Goal: Task Accomplishment & Management: Complete application form

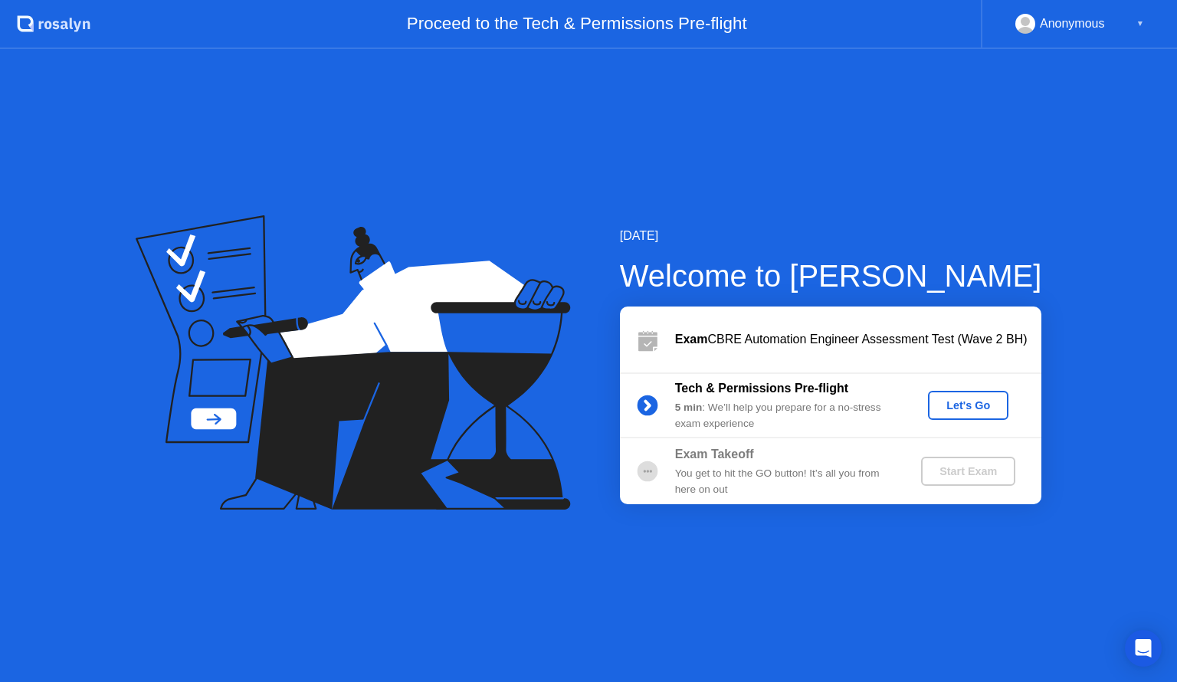
click at [981, 407] on div "Let's Go" at bounding box center [968, 405] width 68 height 12
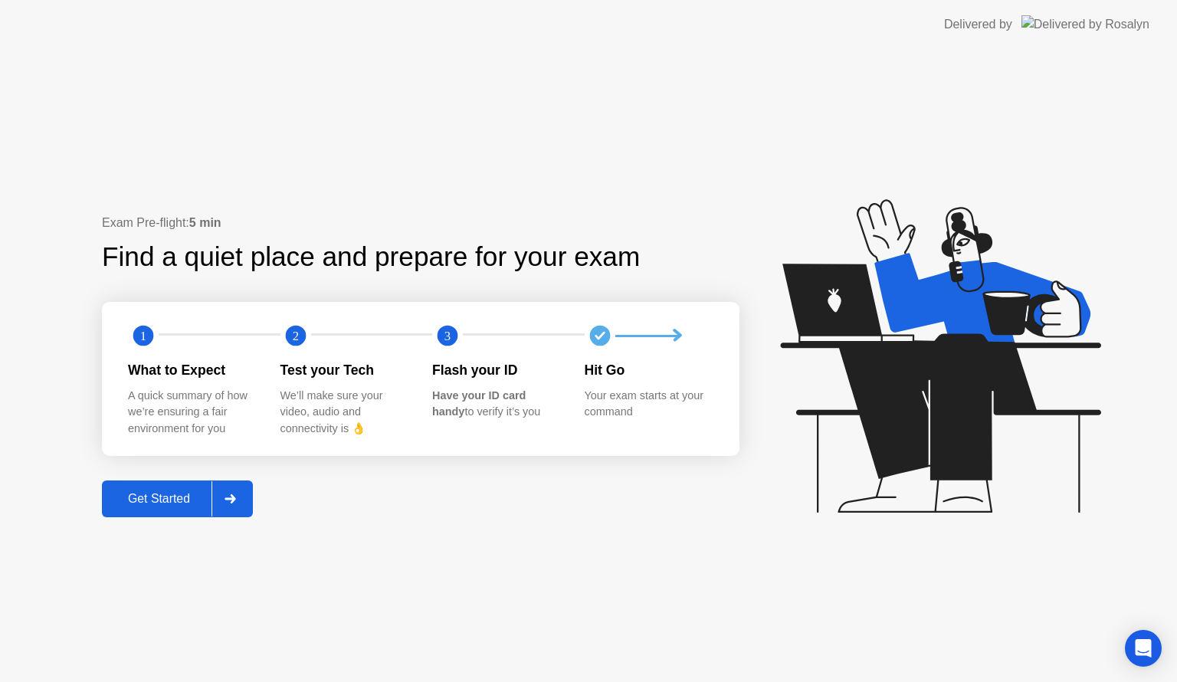
click at [152, 495] on div "Get Started" at bounding box center [158, 499] width 105 height 14
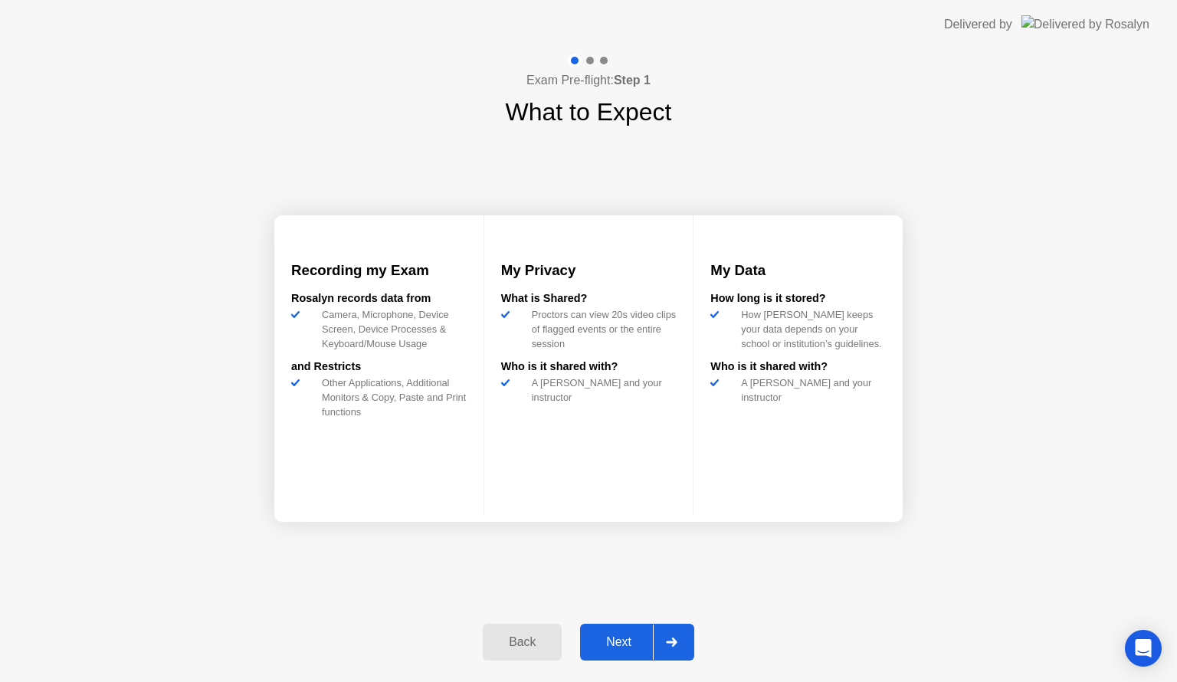
click at [617, 656] on button "Next" at bounding box center [637, 642] width 114 height 37
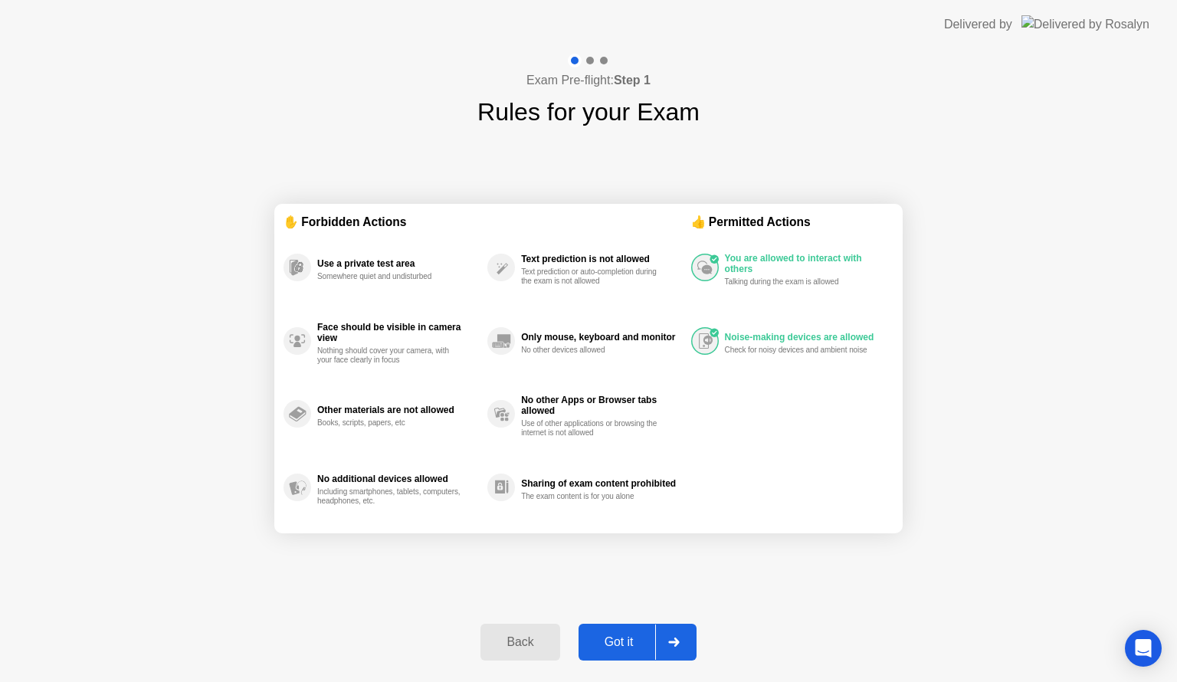
click at [627, 644] on div "Got it" at bounding box center [619, 642] width 72 height 14
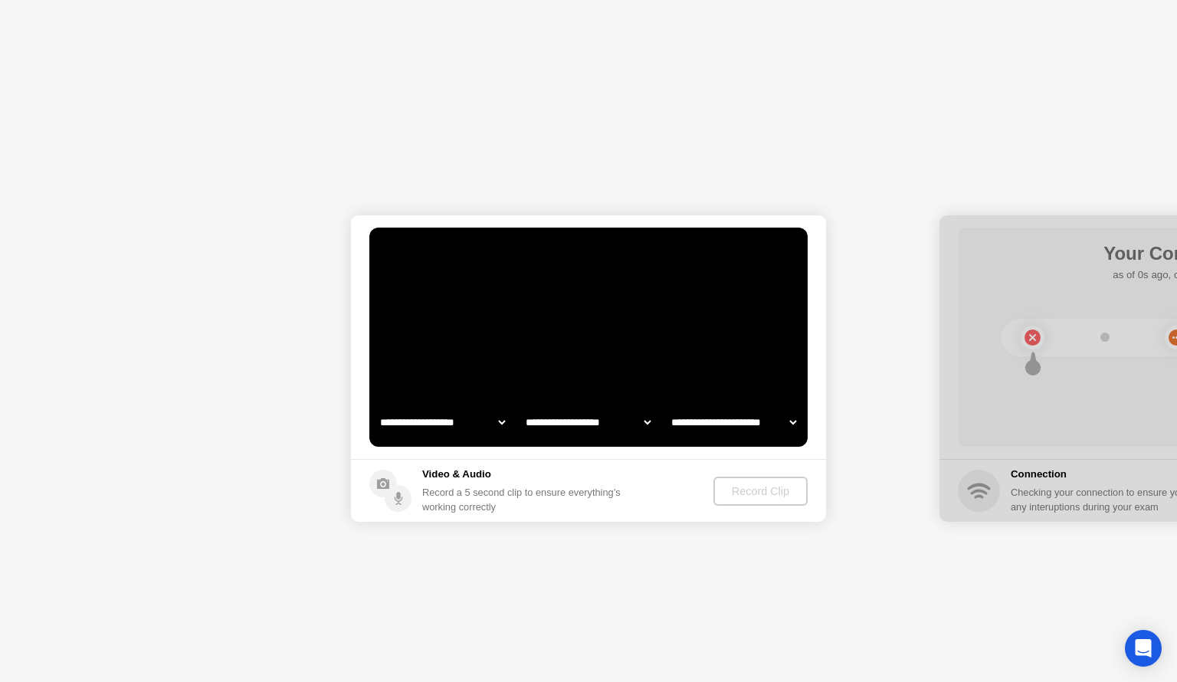
select select "**********"
select select "*******"
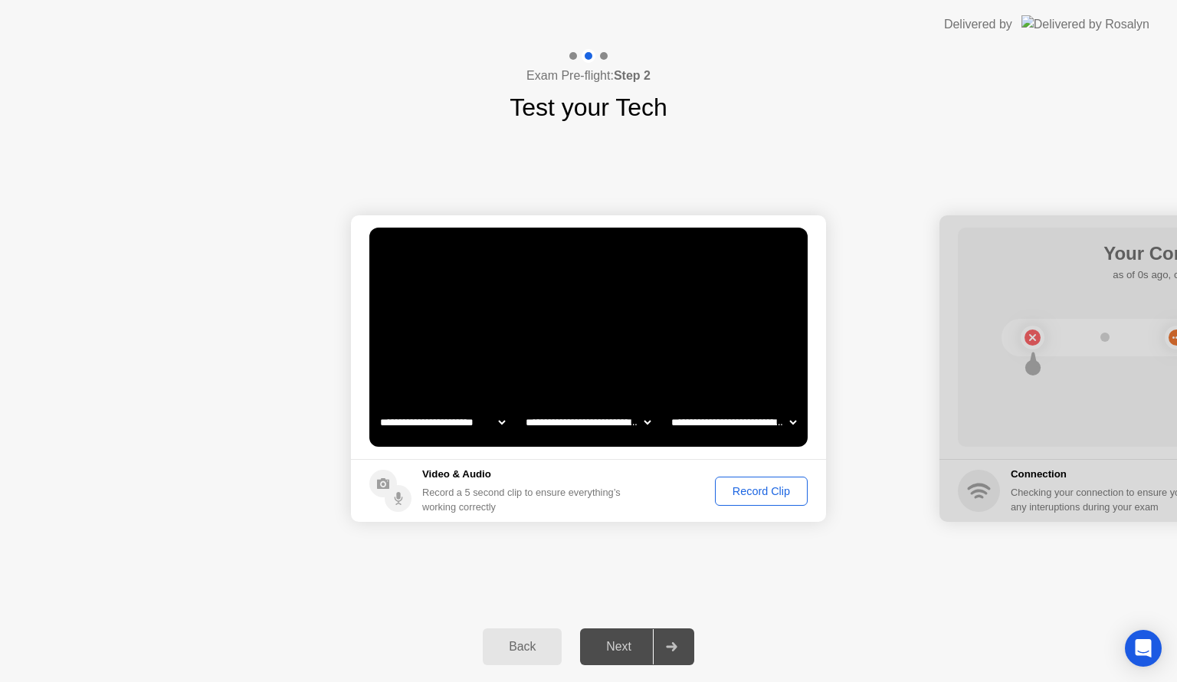
click at [744, 499] on button "Record Clip" at bounding box center [761, 490] width 93 height 29
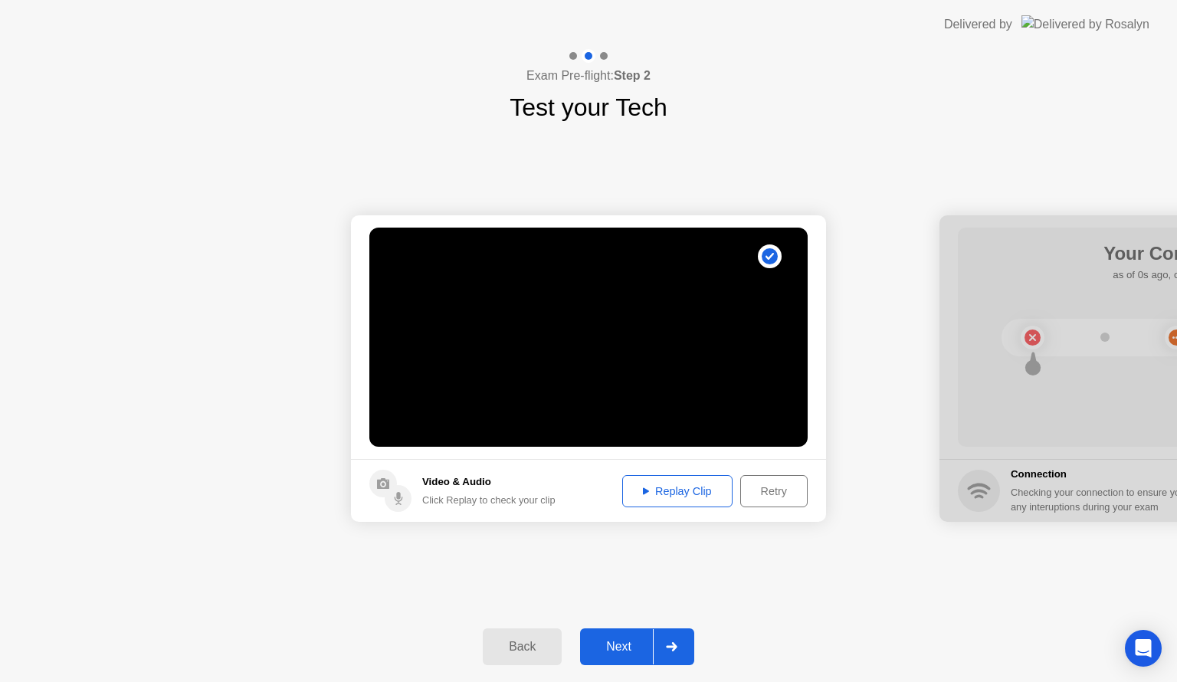
click at [696, 490] on div "Replay Clip" at bounding box center [677, 491] width 100 height 12
click at [620, 640] on div "Next" at bounding box center [618, 647] width 68 height 14
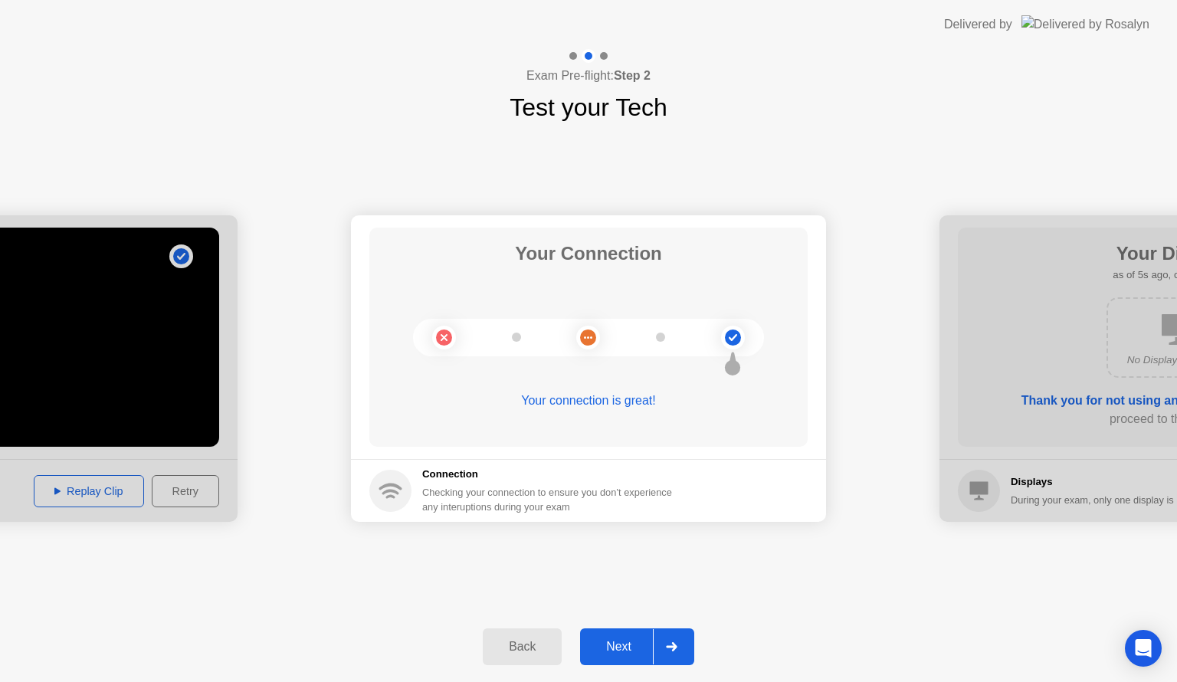
click at [616, 643] on div "Next" at bounding box center [618, 647] width 68 height 14
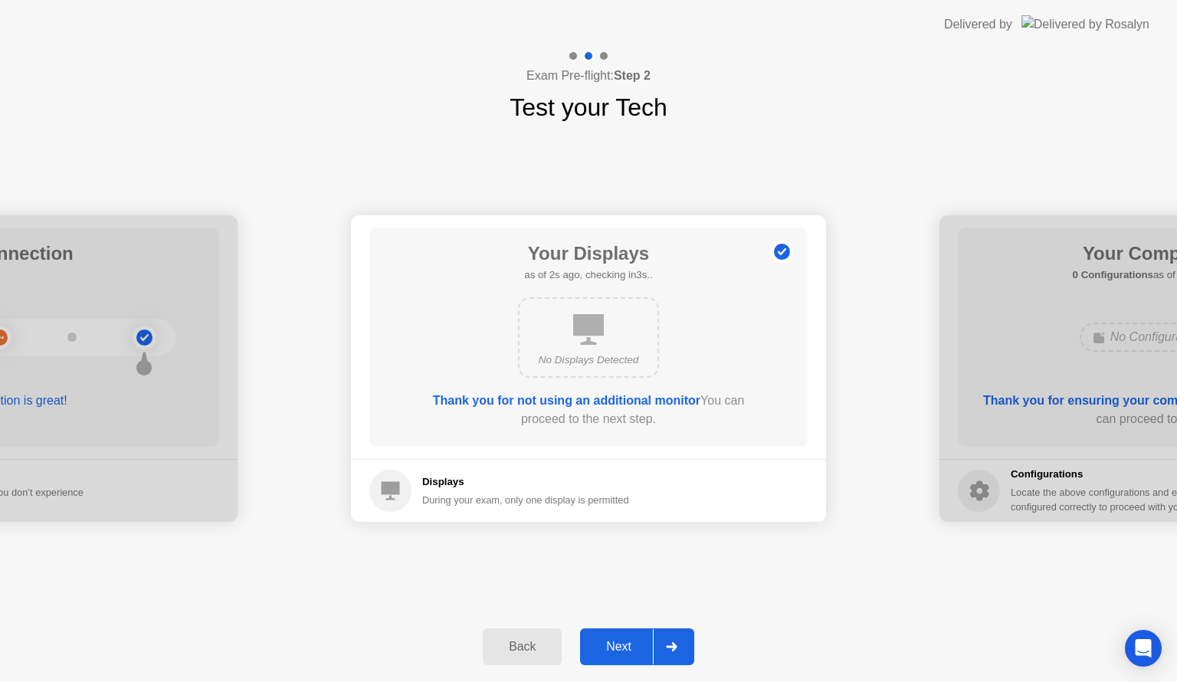
click at [615, 646] on div "Next" at bounding box center [618, 647] width 68 height 14
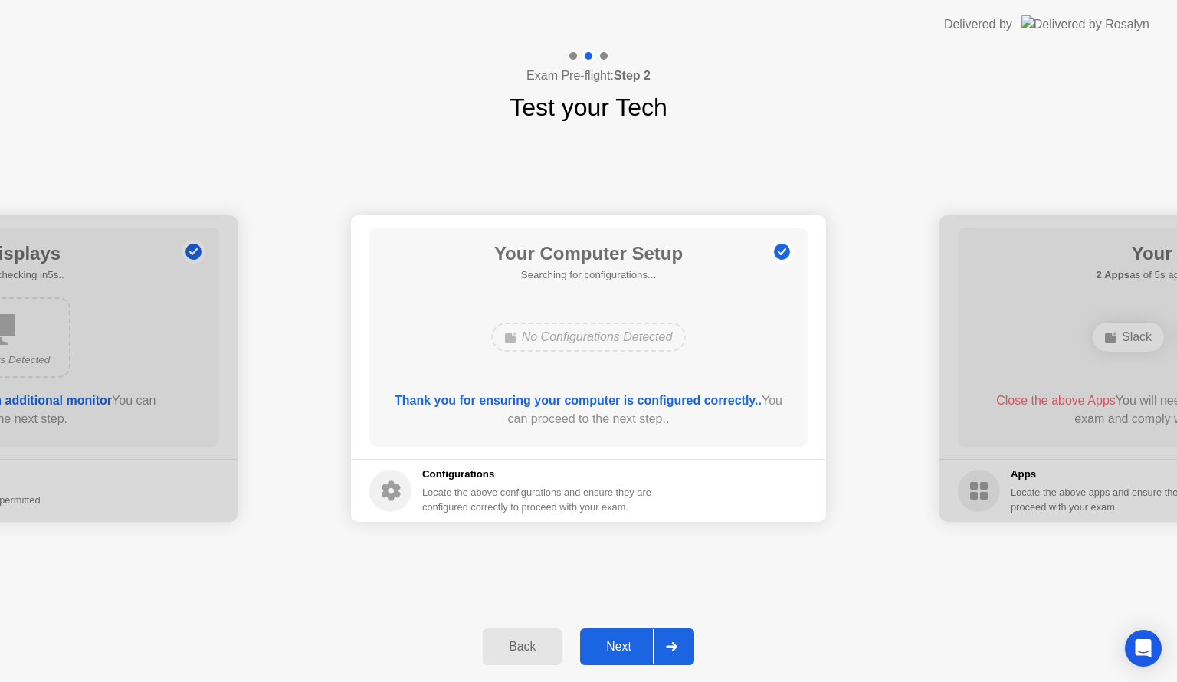
click at [615, 646] on div "Next" at bounding box center [618, 647] width 68 height 14
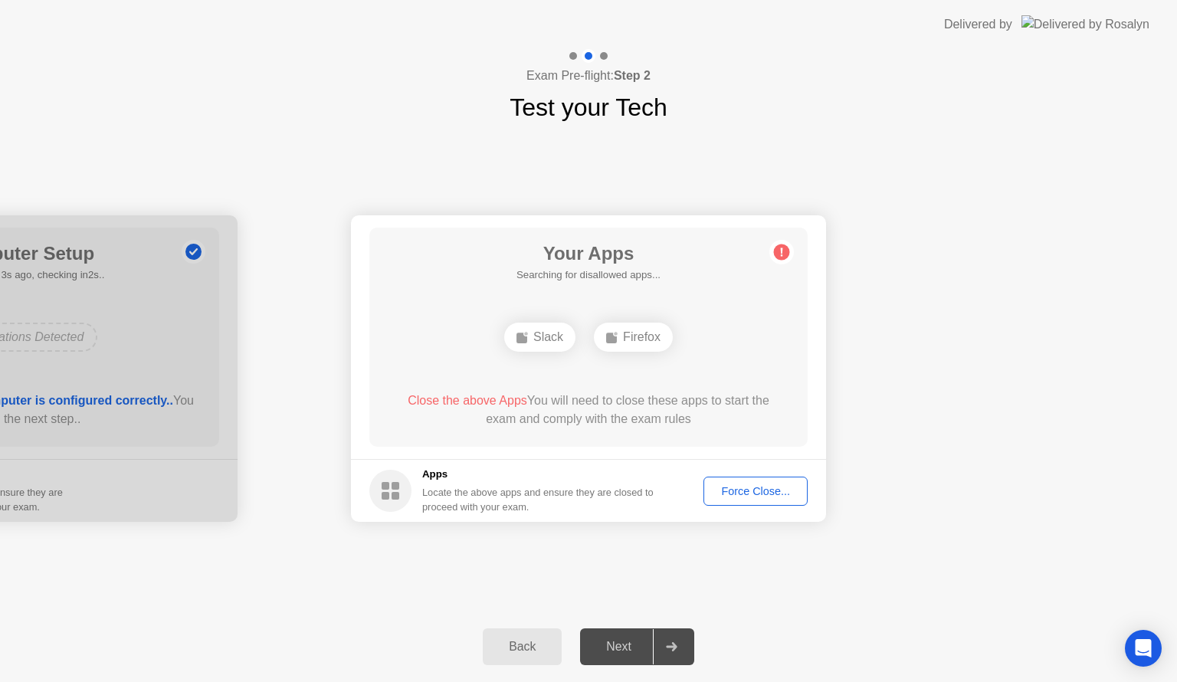
click at [615, 646] on div "Next" at bounding box center [618, 647] width 68 height 14
click at [729, 486] on div "Force Close..." at bounding box center [755, 491] width 93 height 12
click at [637, 416] on div "Close the above Apps You will need to close these apps to start the exam and co…" at bounding box center [588, 409] width 395 height 37
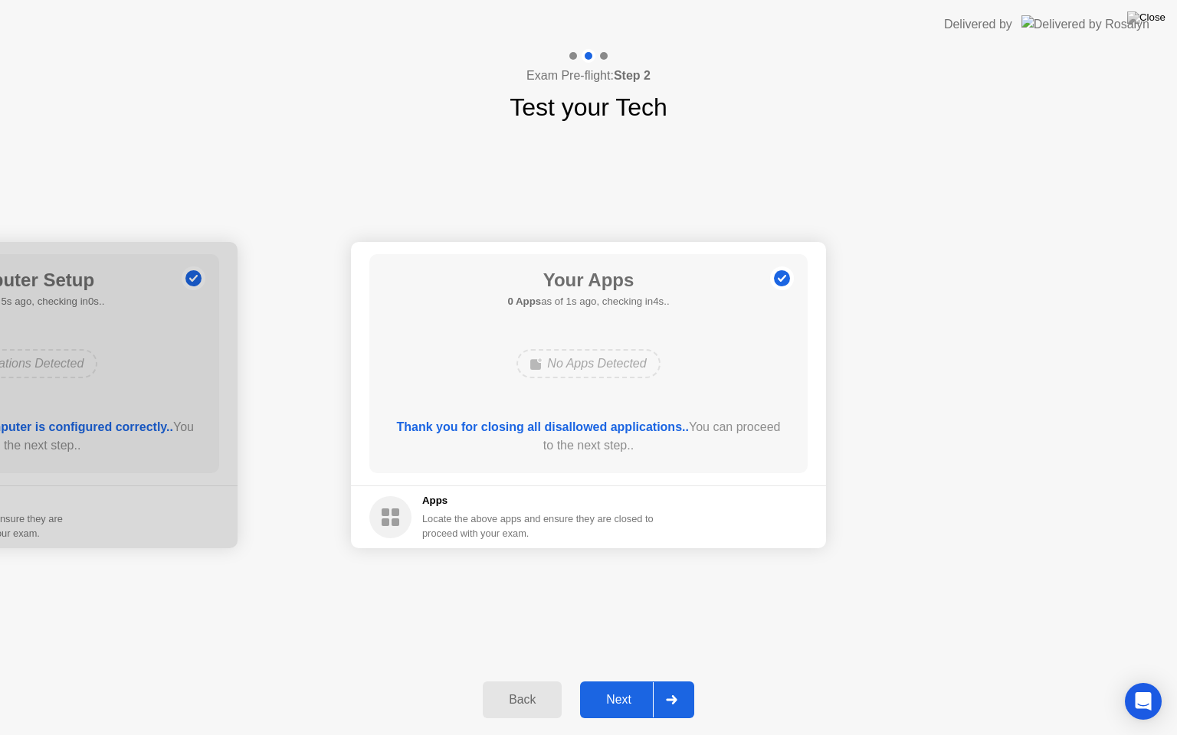
click at [610, 681] on button "Next" at bounding box center [637, 700] width 114 height 37
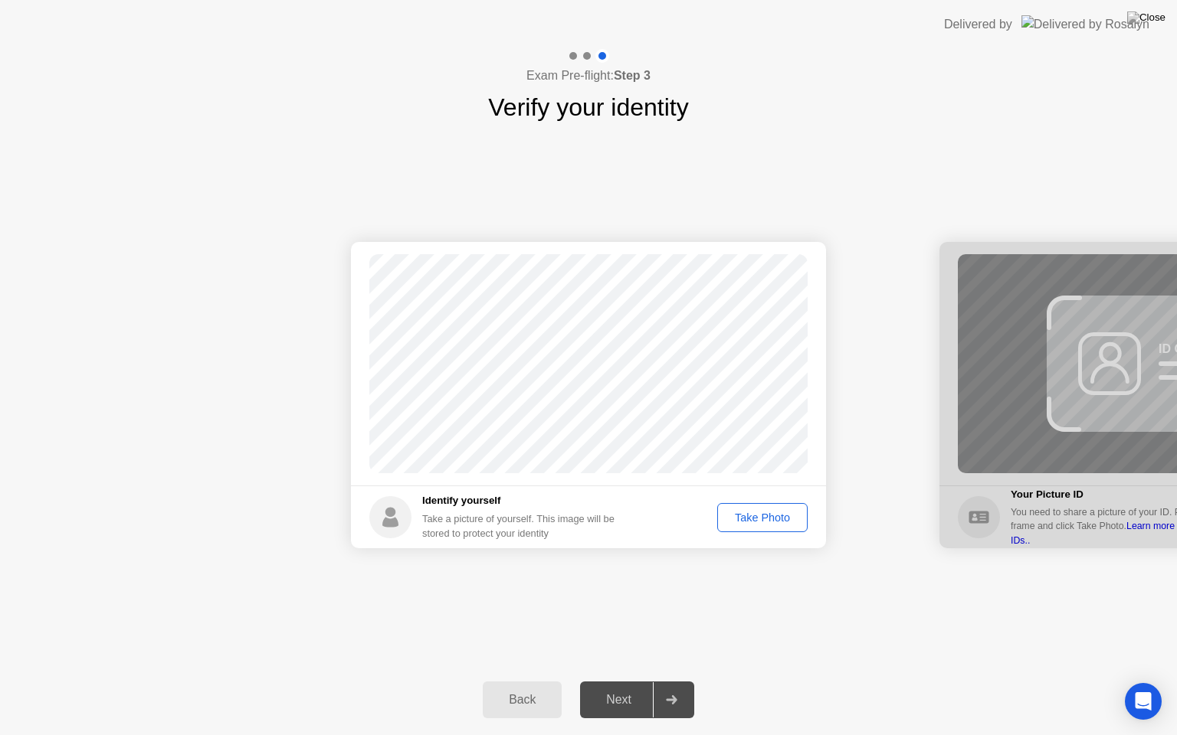
click at [754, 512] on div "Take Photo" at bounding box center [762, 518] width 80 height 12
click at [616, 681] on div "Next" at bounding box center [618, 700] width 68 height 14
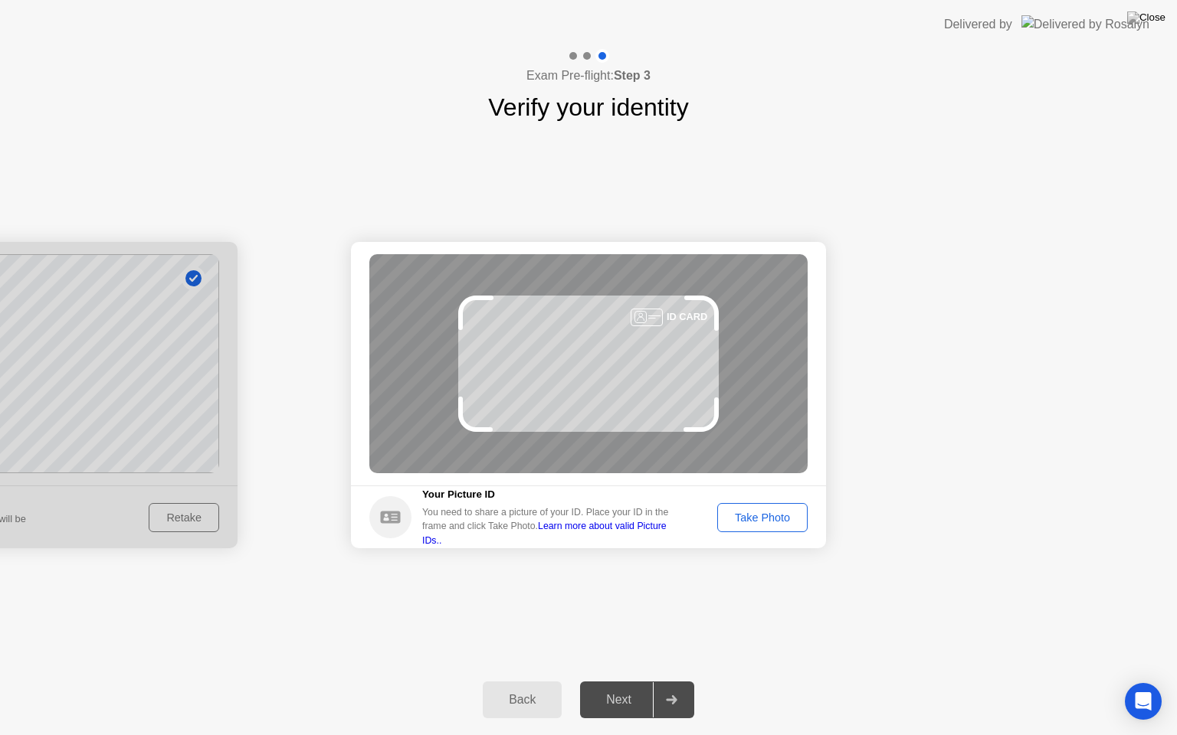
click at [748, 526] on button "Take Photo" at bounding box center [762, 517] width 90 height 29
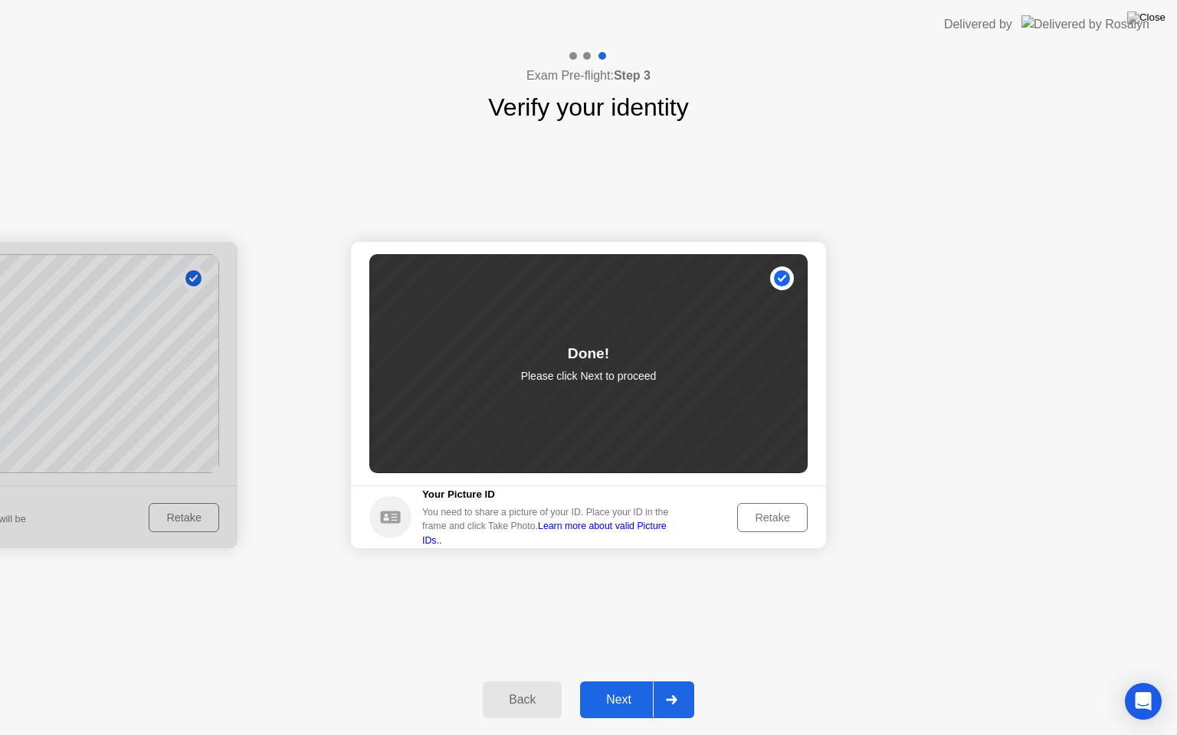
click at [616, 662] on div "Success Photo is correctly taken Identify yourself Take a picture of yourself. …" at bounding box center [588, 395] width 1177 height 539
click at [609, 681] on button "Next" at bounding box center [637, 700] width 114 height 37
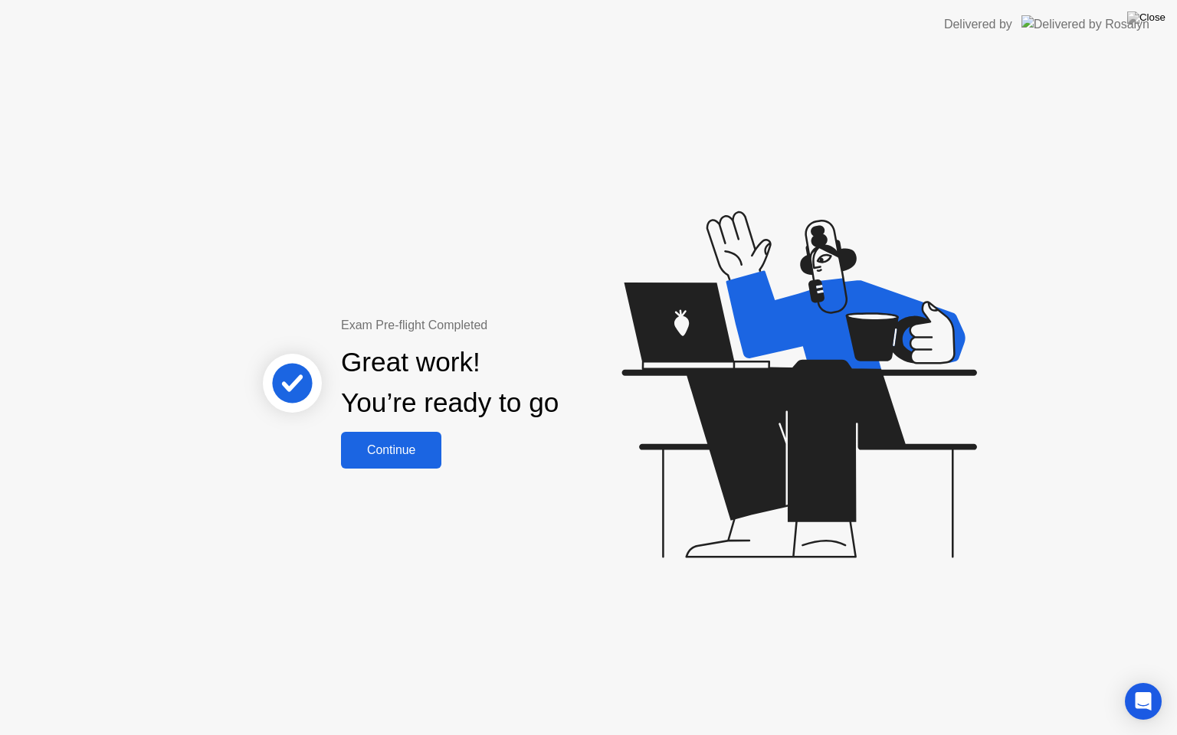
click at [395, 447] on div "Continue" at bounding box center [390, 451] width 91 height 14
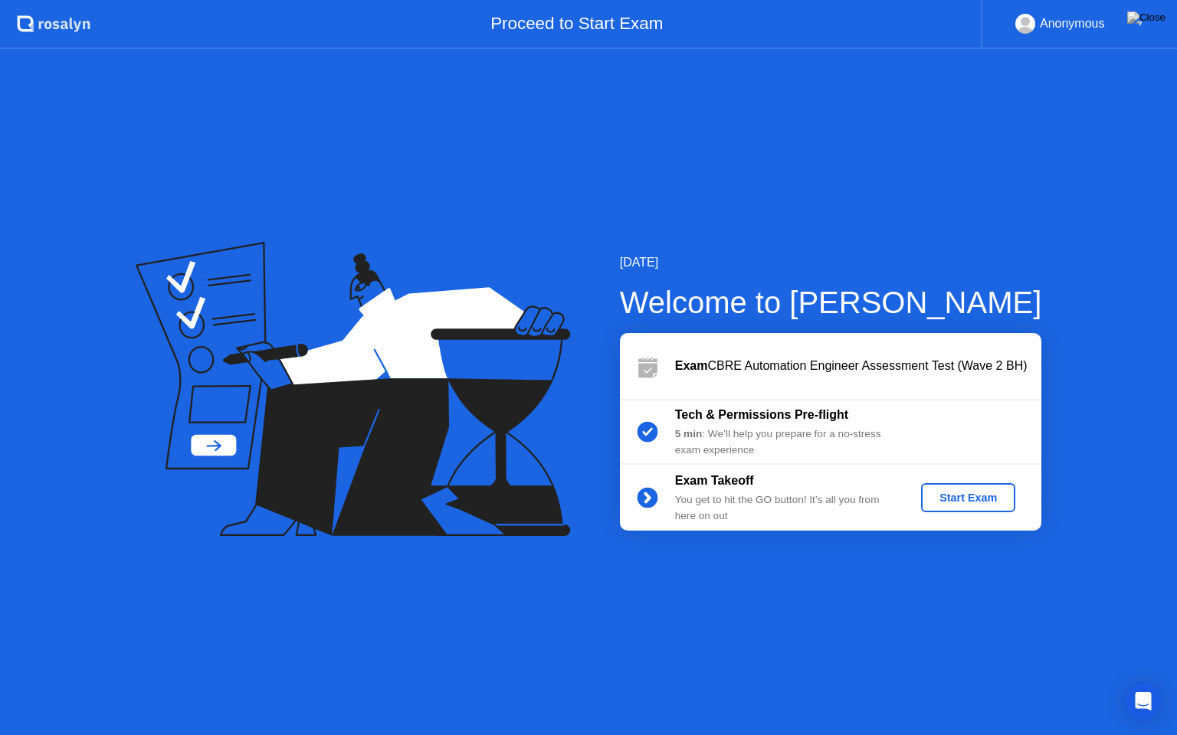
click at [960, 501] on div "Start Exam" at bounding box center [968, 498] width 82 height 12
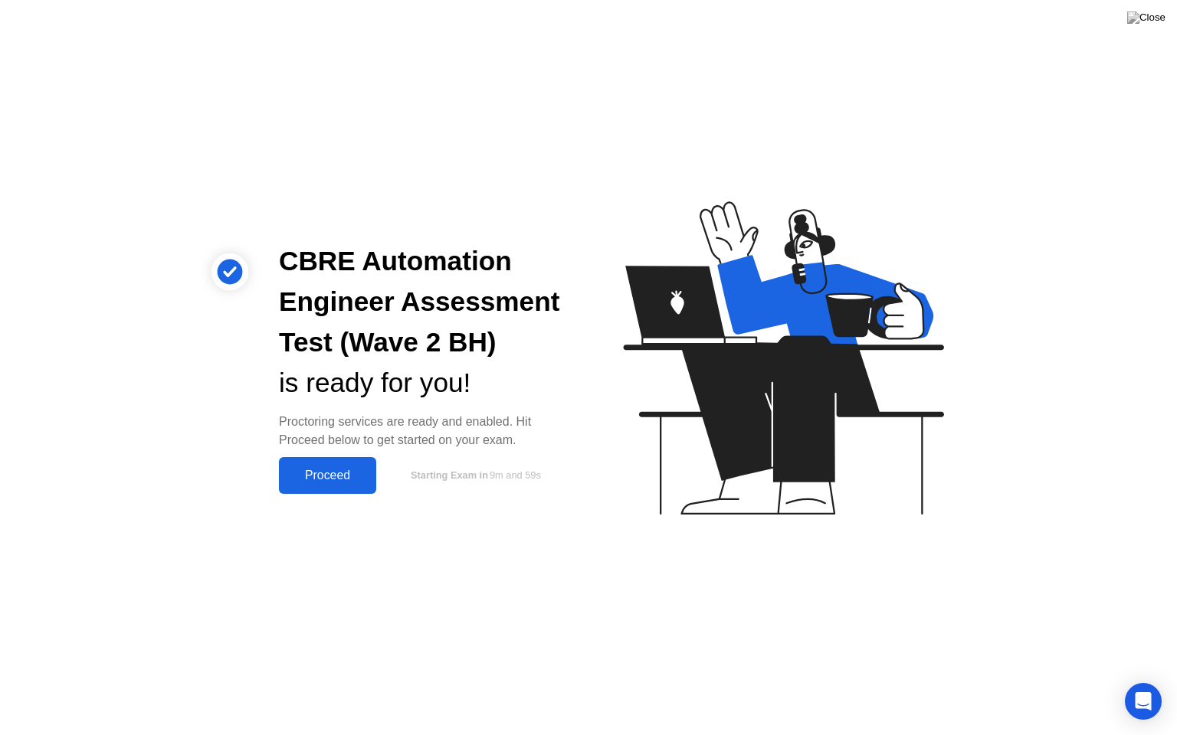
click at [323, 473] on div "Proceed" at bounding box center [327, 476] width 88 height 14
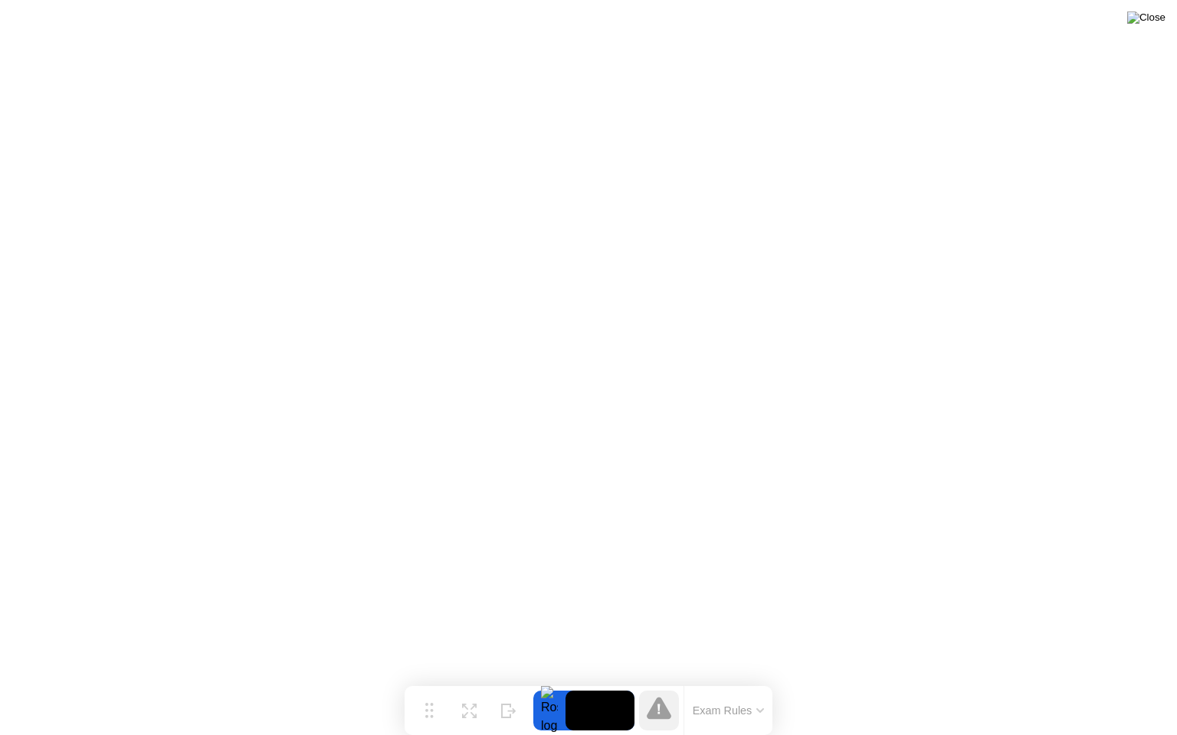
click at [1148, 17] on img at bounding box center [1146, 17] width 38 height 12
